Goal: Find specific page/section: Find specific page/section

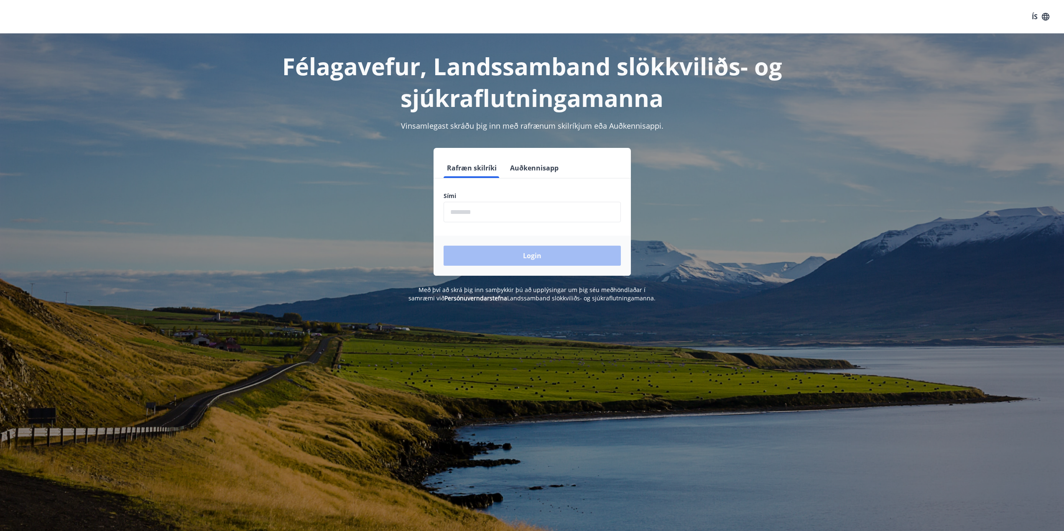
click at [490, 204] on input "phone" at bounding box center [531, 212] width 177 height 20
click at [488, 211] on input "phone" at bounding box center [531, 212] width 177 height 20
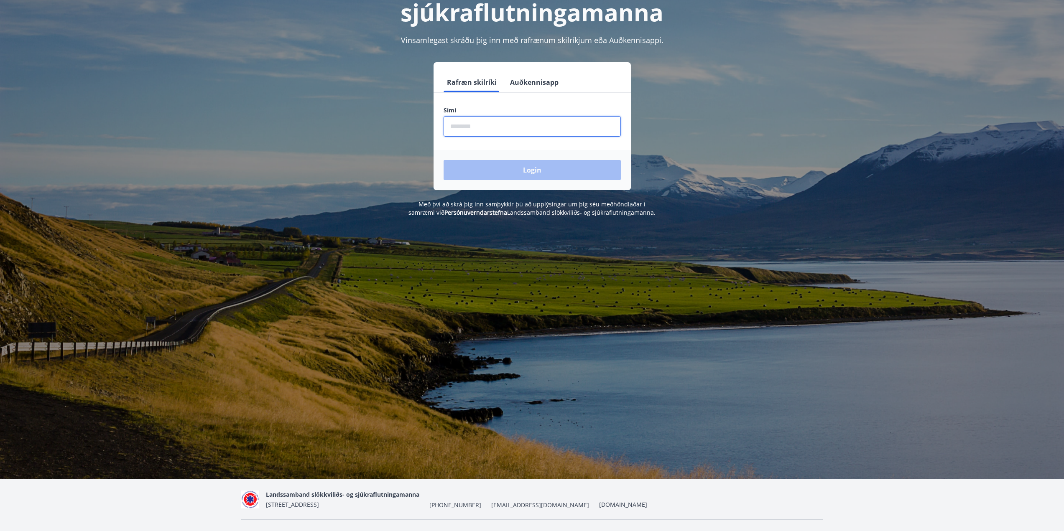
scroll to position [102, 0]
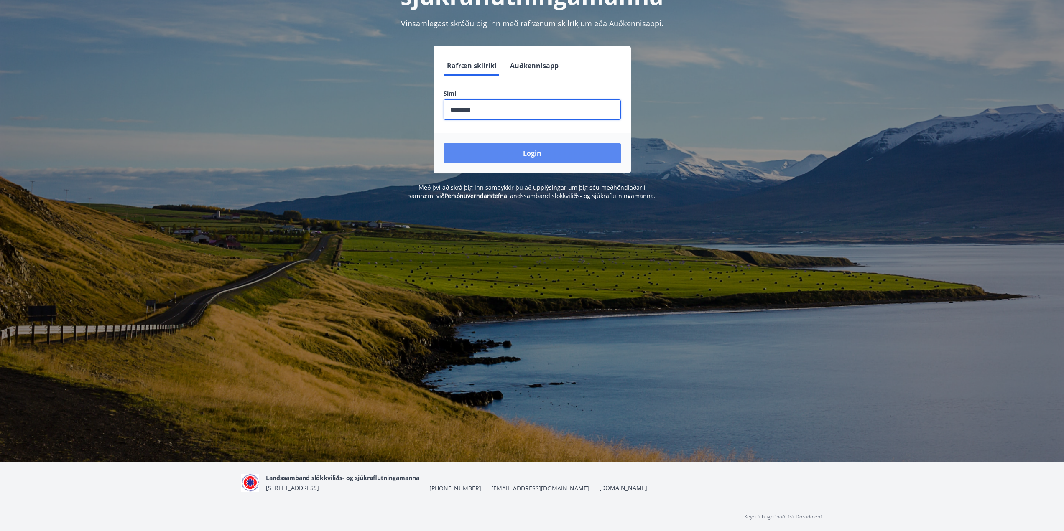
type input "********"
click at [527, 156] on button "Login" at bounding box center [531, 153] width 177 height 20
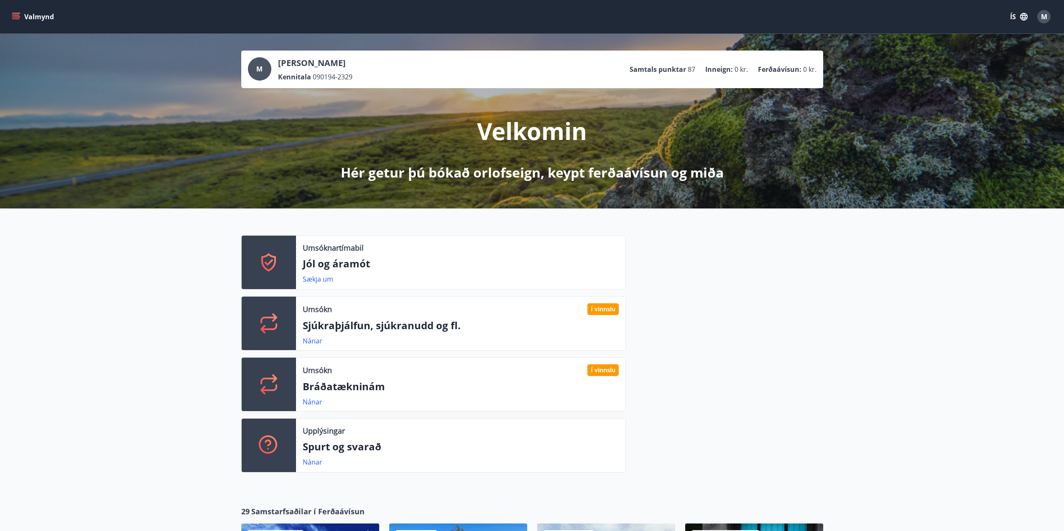
click at [15, 16] on icon "menu" at bounding box center [16, 17] width 8 height 8
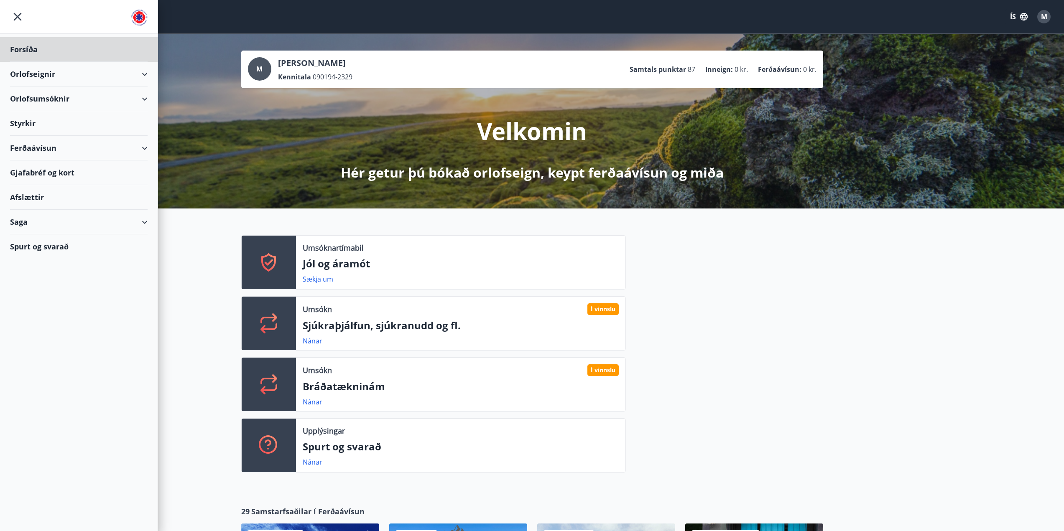
click at [28, 62] on div "Styrkir" at bounding box center [79, 49] width 138 height 25
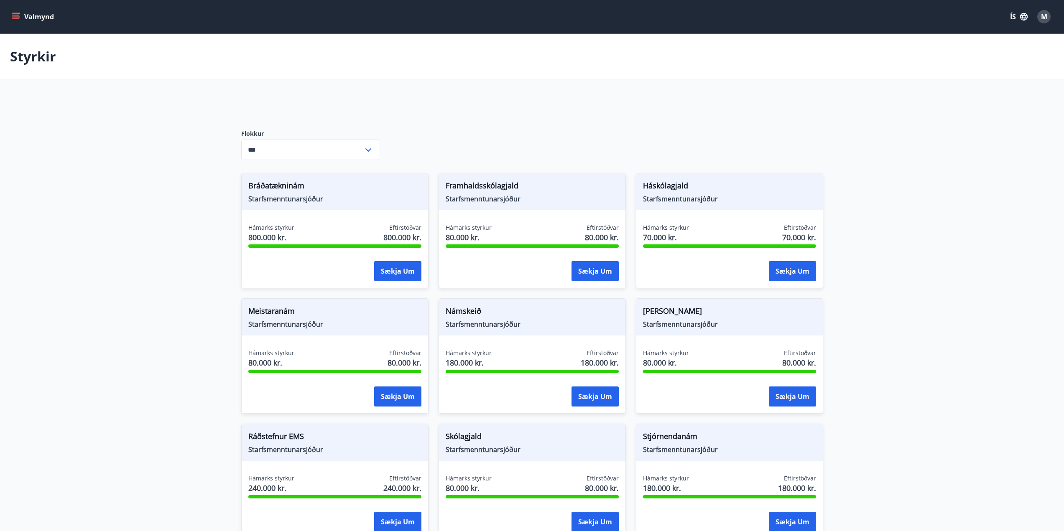
type input "***"
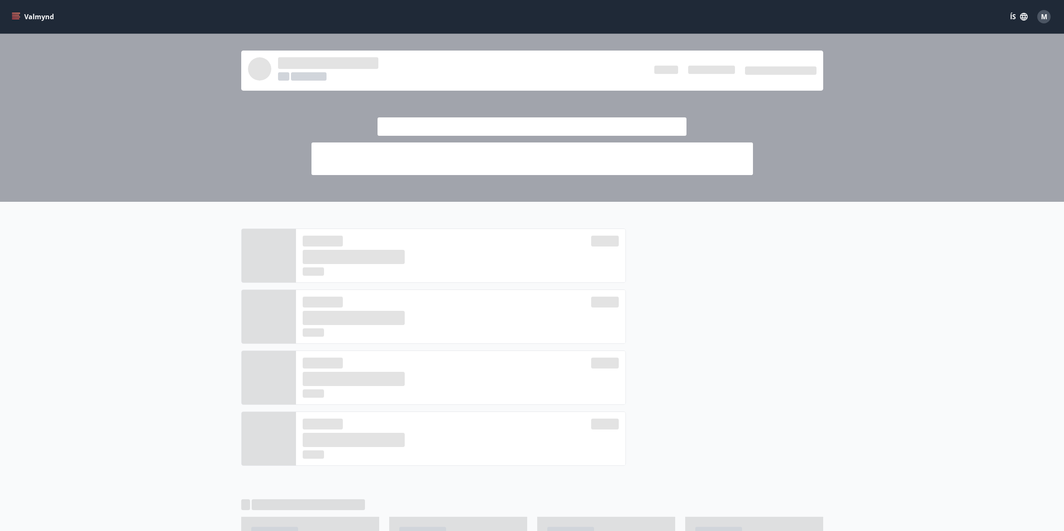
scroll to position [102, 0]
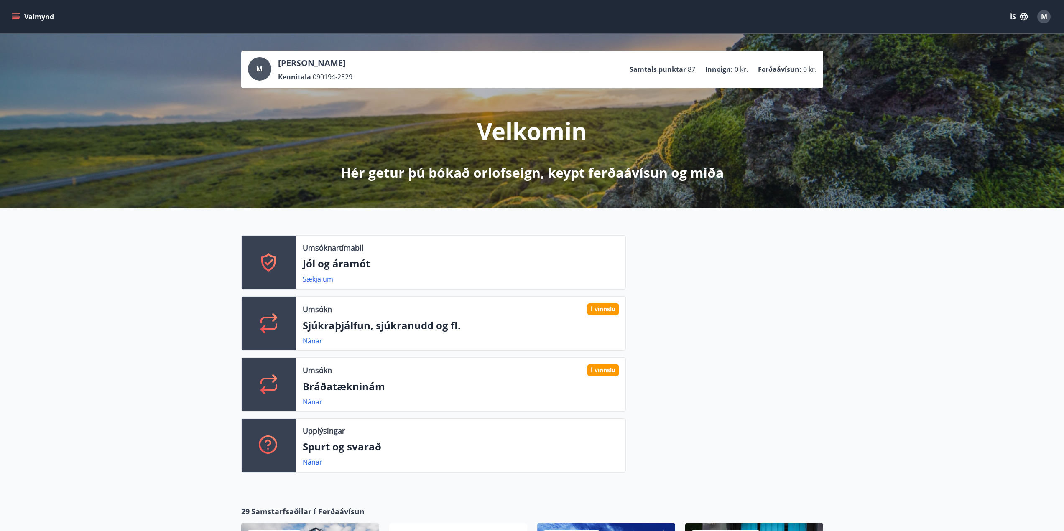
click at [18, 16] on icon "menu" at bounding box center [16, 17] width 8 height 8
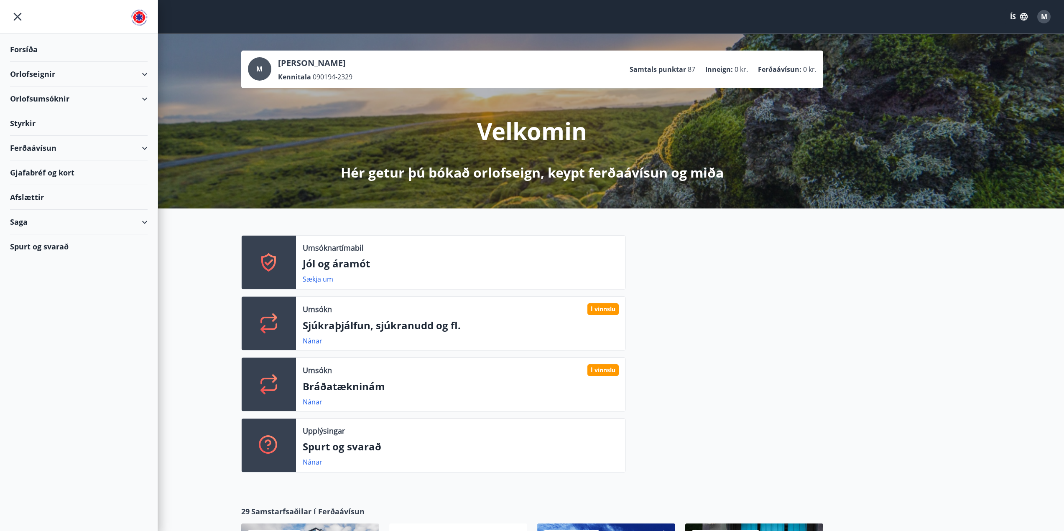
click at [31, 200] on div "Afslættir" at bounding box center [79, 197] width 138 height 25
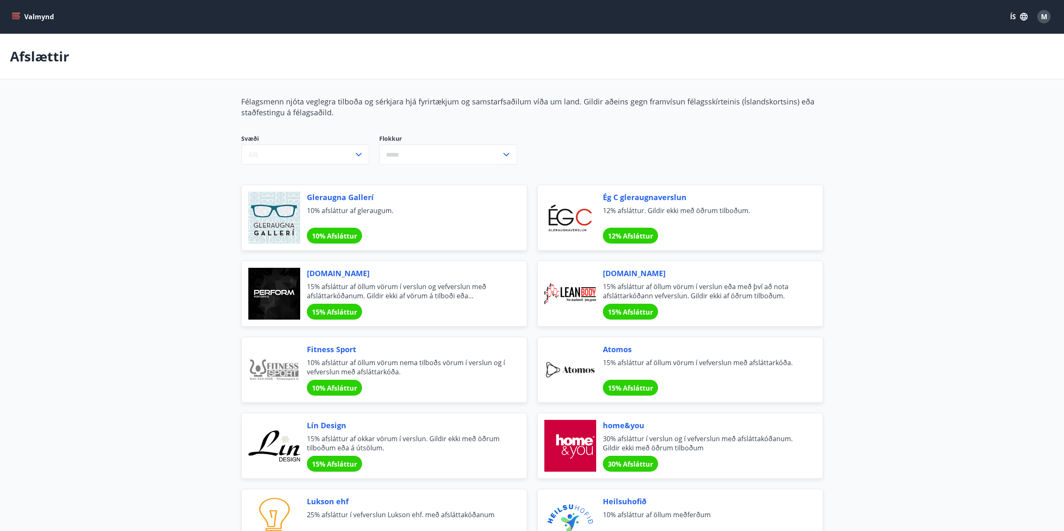
click at [346, 310] on span "15% Afsláttur" at bounding box center [334, 312] width 45 height 9
